Goal: Transaction & Acquisition: Download file/media

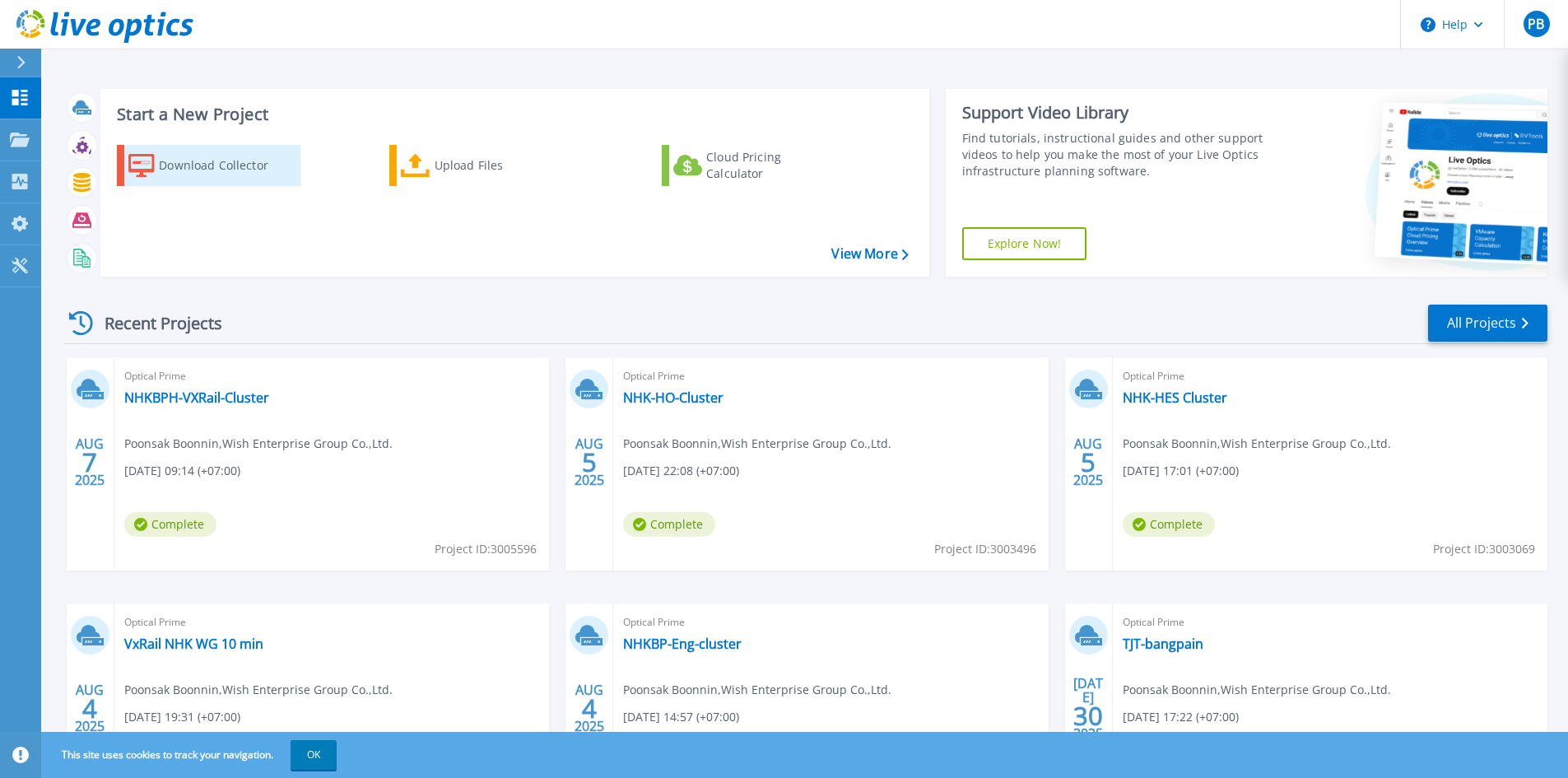
click at [208, 163] on div "Download Collector" at bounding box center [224, 166] width 132 height 33
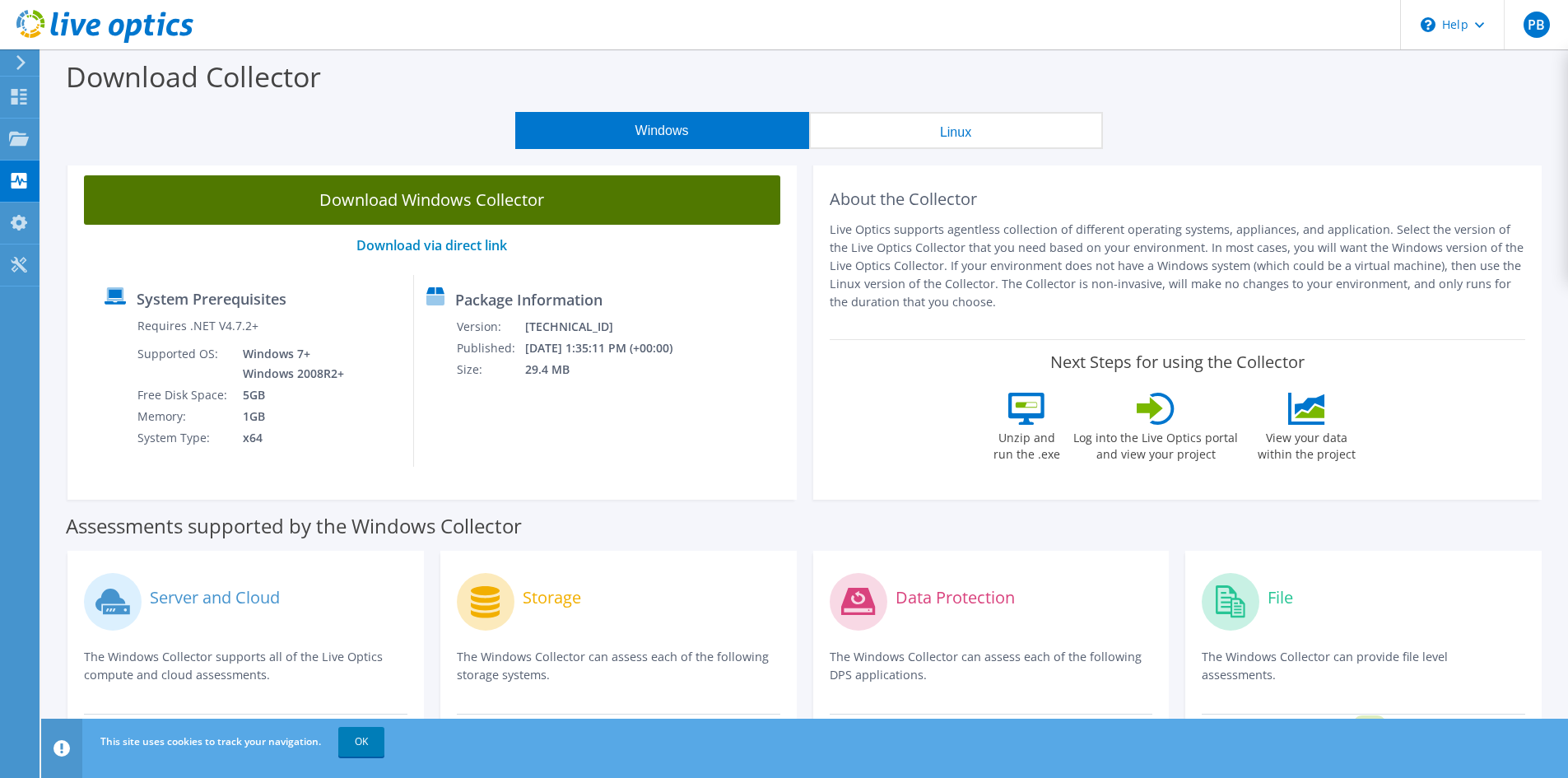
click at [511, 194] on link "Download Windows Collector" at bounding box center [432, 200] width 696 height 49
